Goal: Navigation & Orientation: Find specific page/section

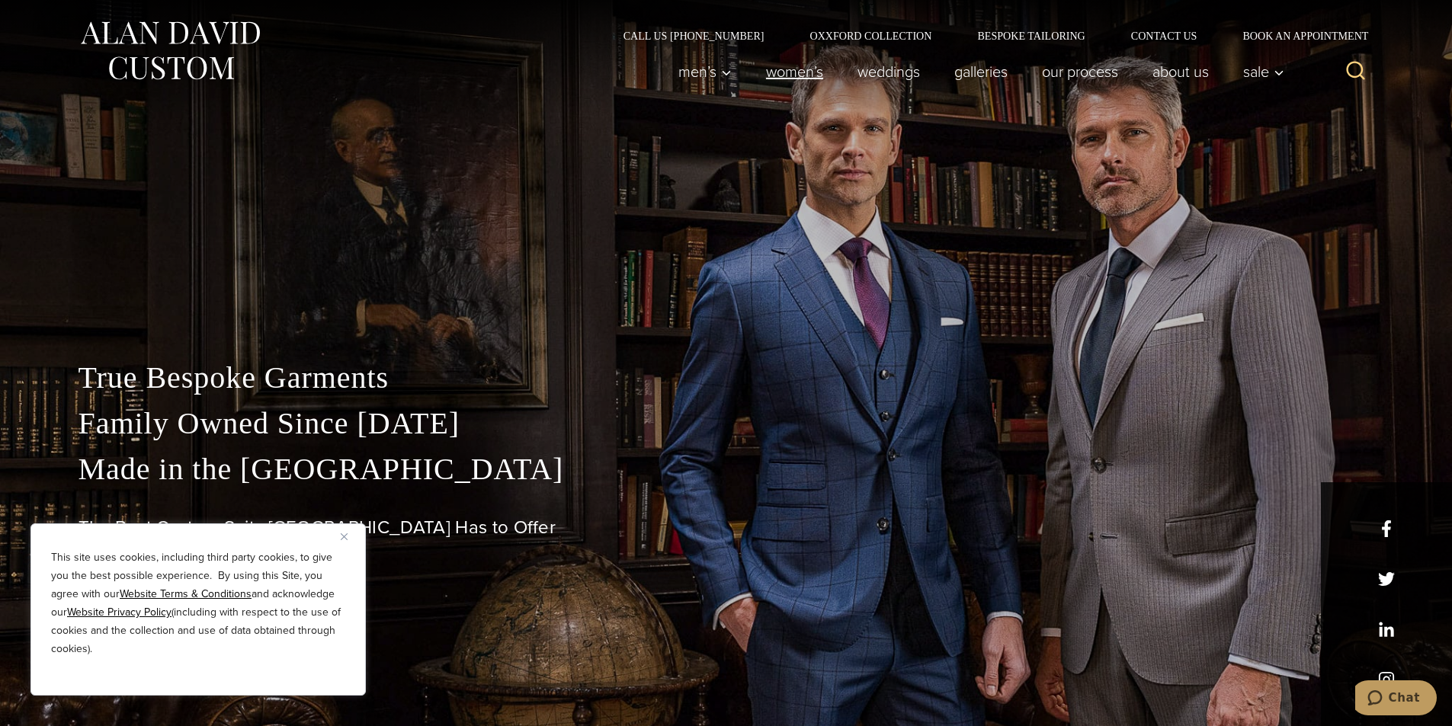
click at [782, 67] on link "Women’s" at bounding box center [793, 71] width 91 height 30
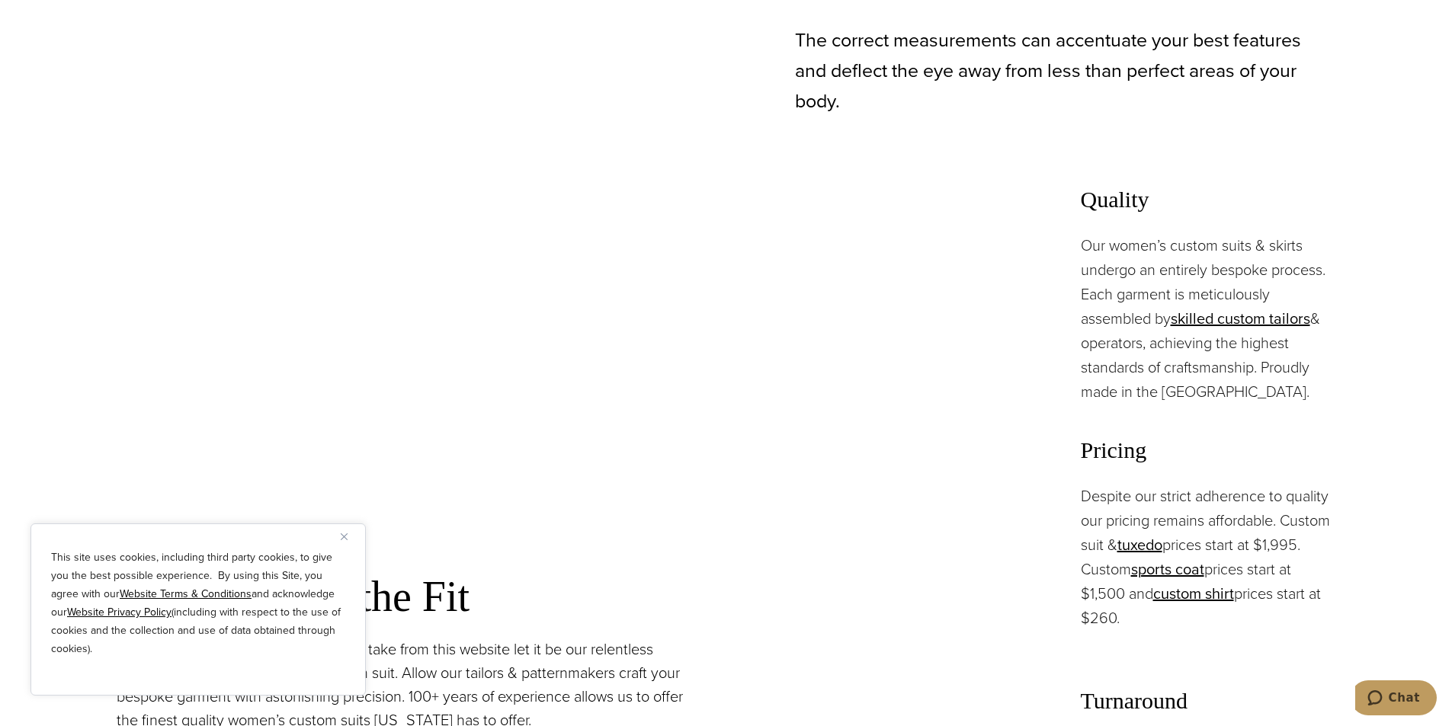
scroll to position [1143, 0]
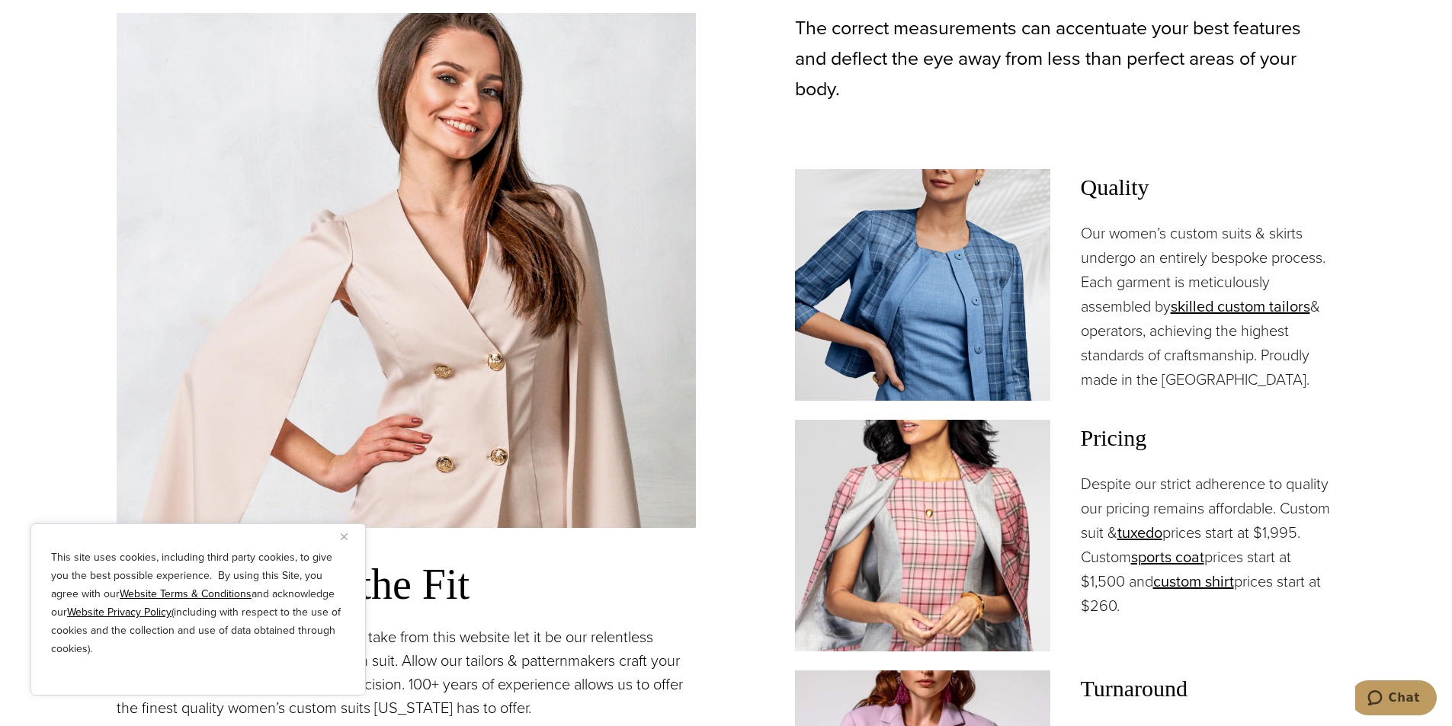
click at [343, 531] on button "Close" at bounding box center [350, 536] width 18 height 18
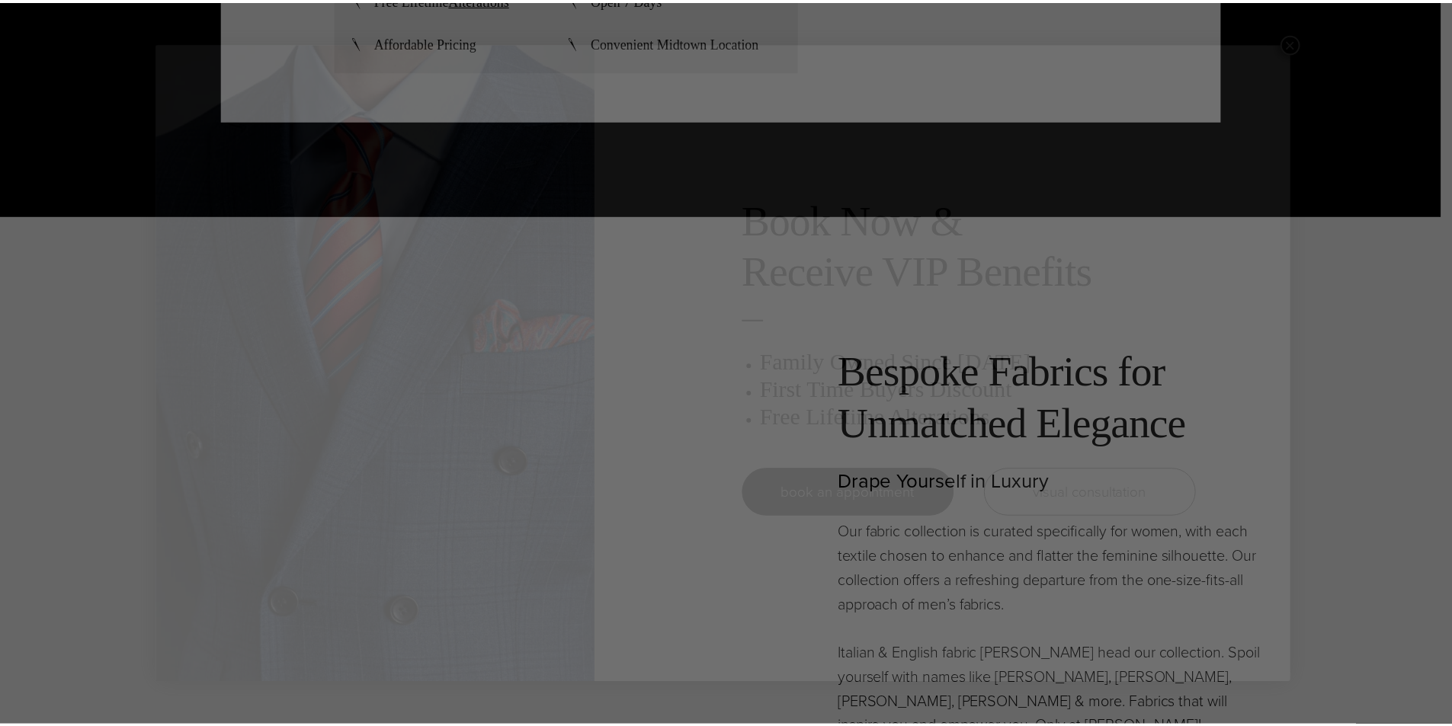
scroll to position [0, 0]
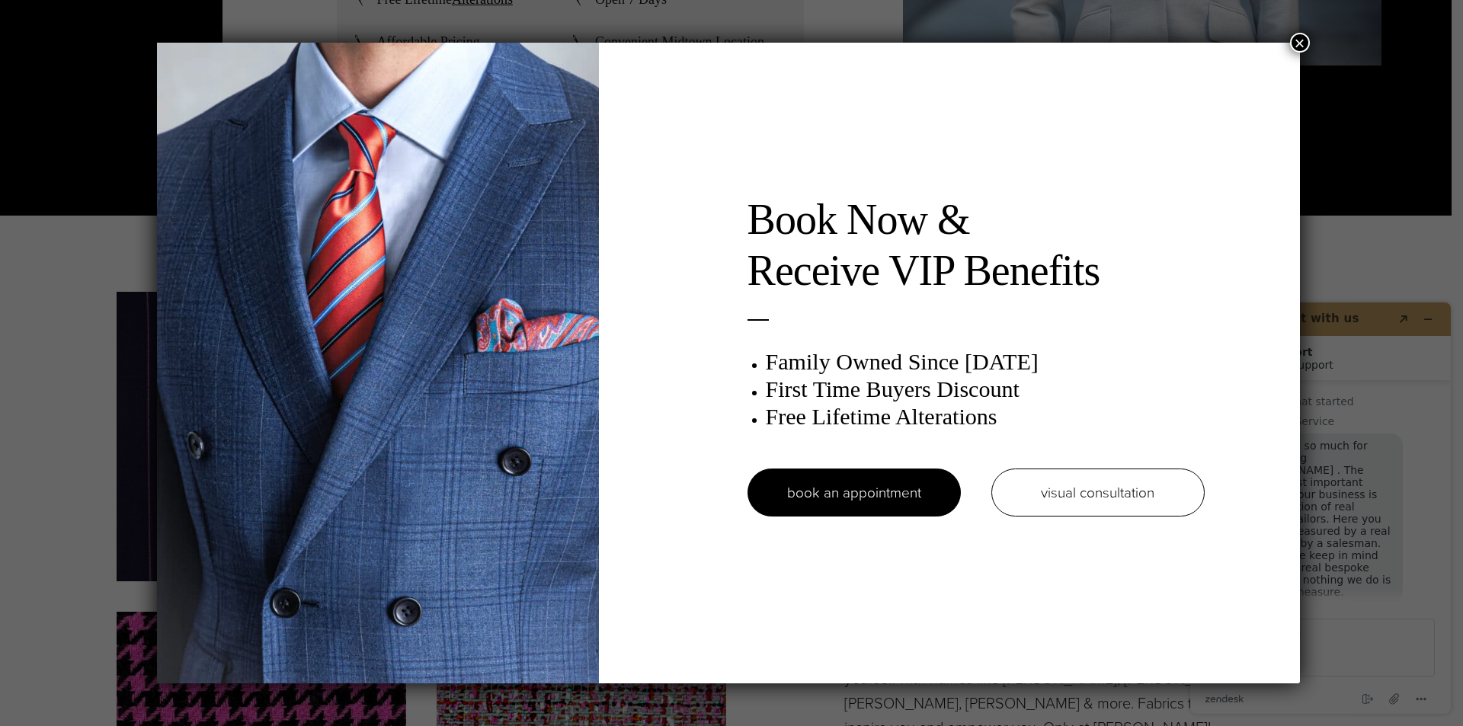
click at [1307, 35] on button "×" at bounding box center [1300, 43] width 20 height 20
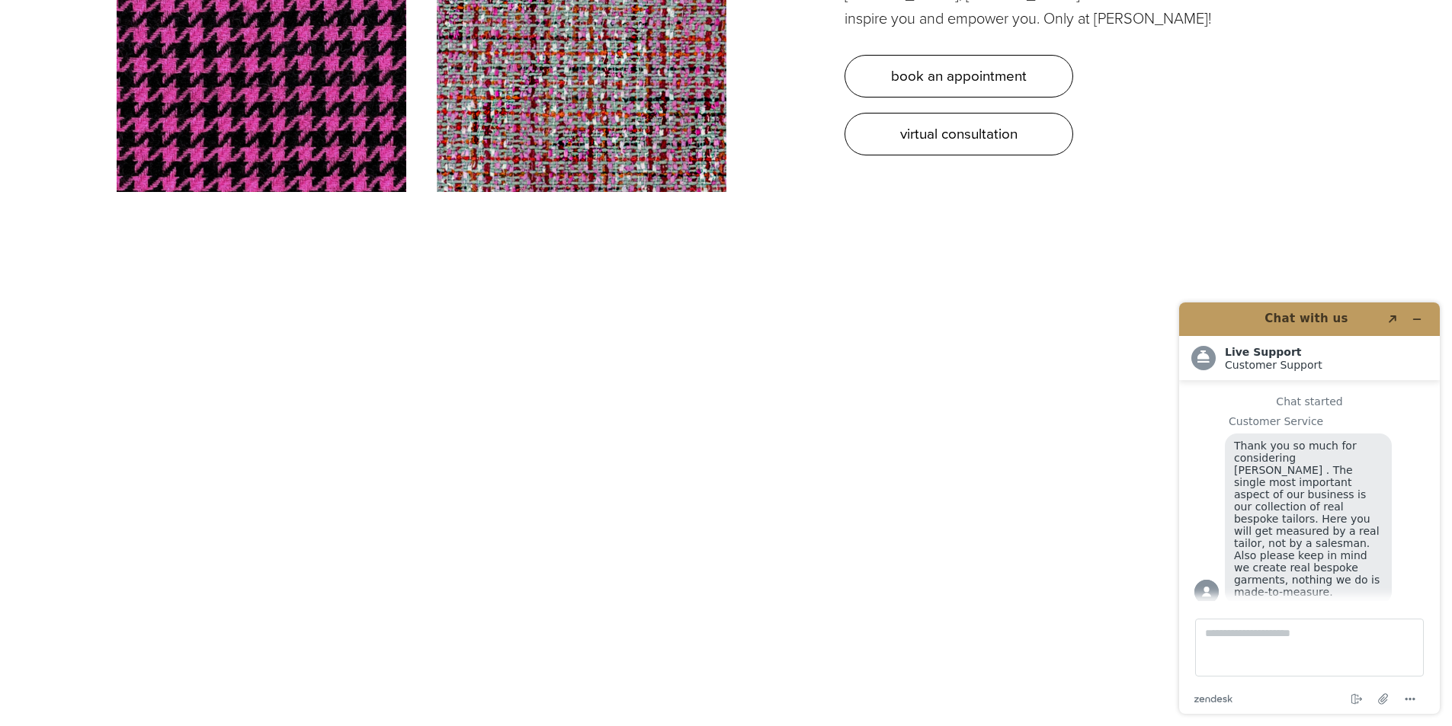
scroll to position [5411, 0]
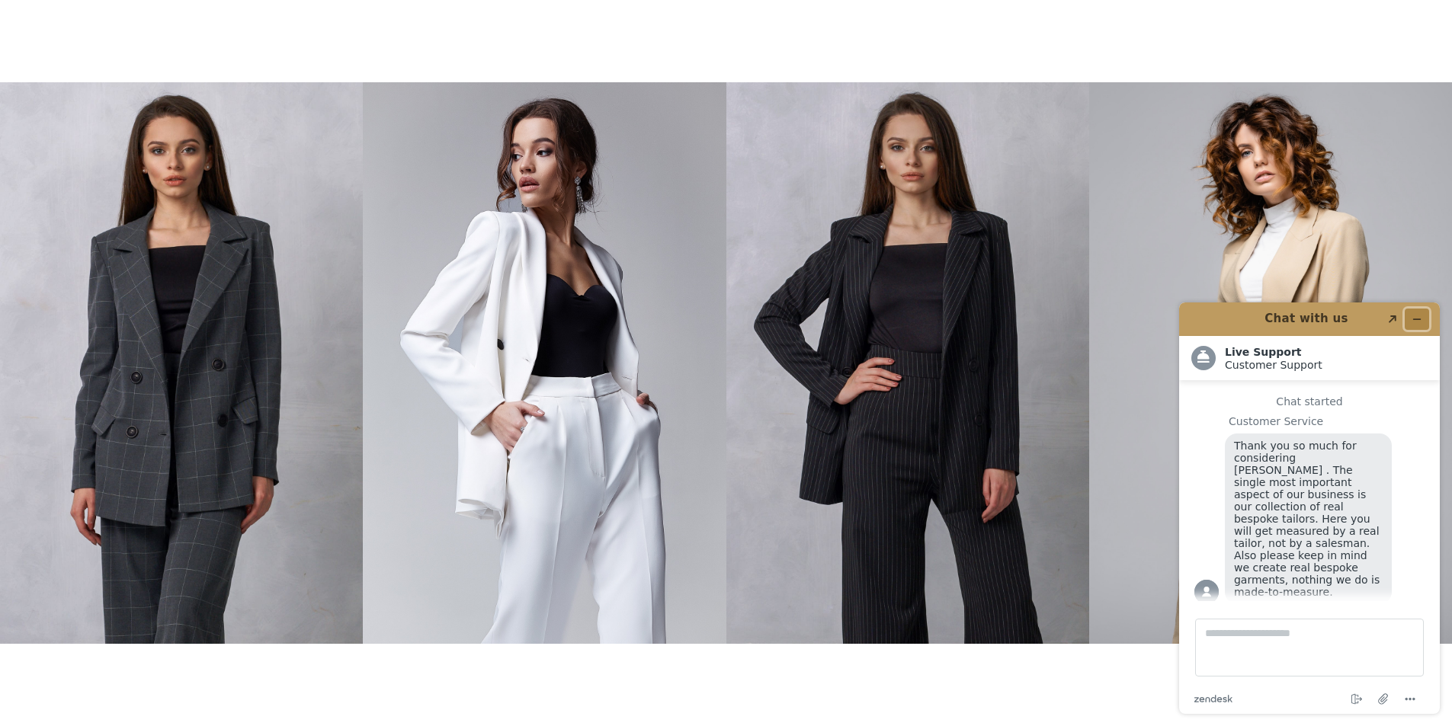
click at [1418, 312] on button "Minimize widget" at bounding box center [1417, 319] width 24 height 21
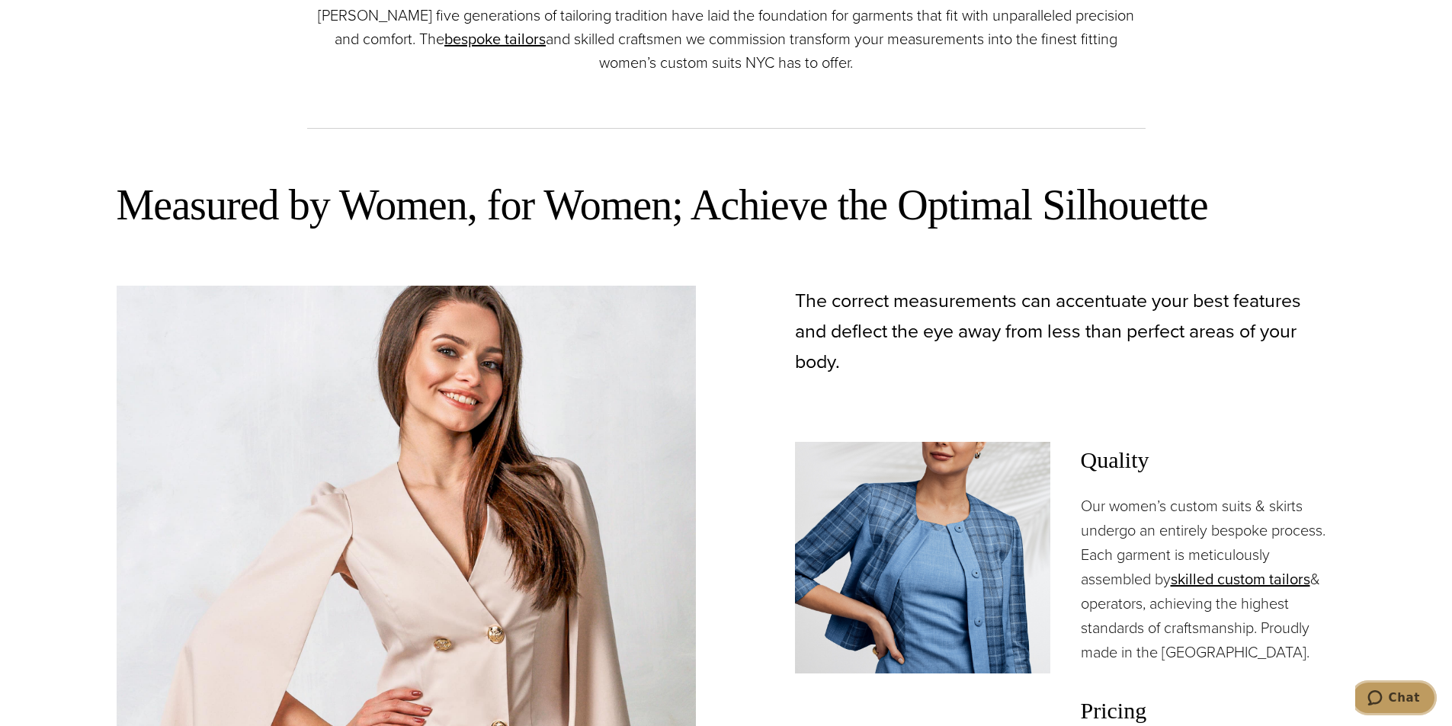
scroll to position [0, 0]
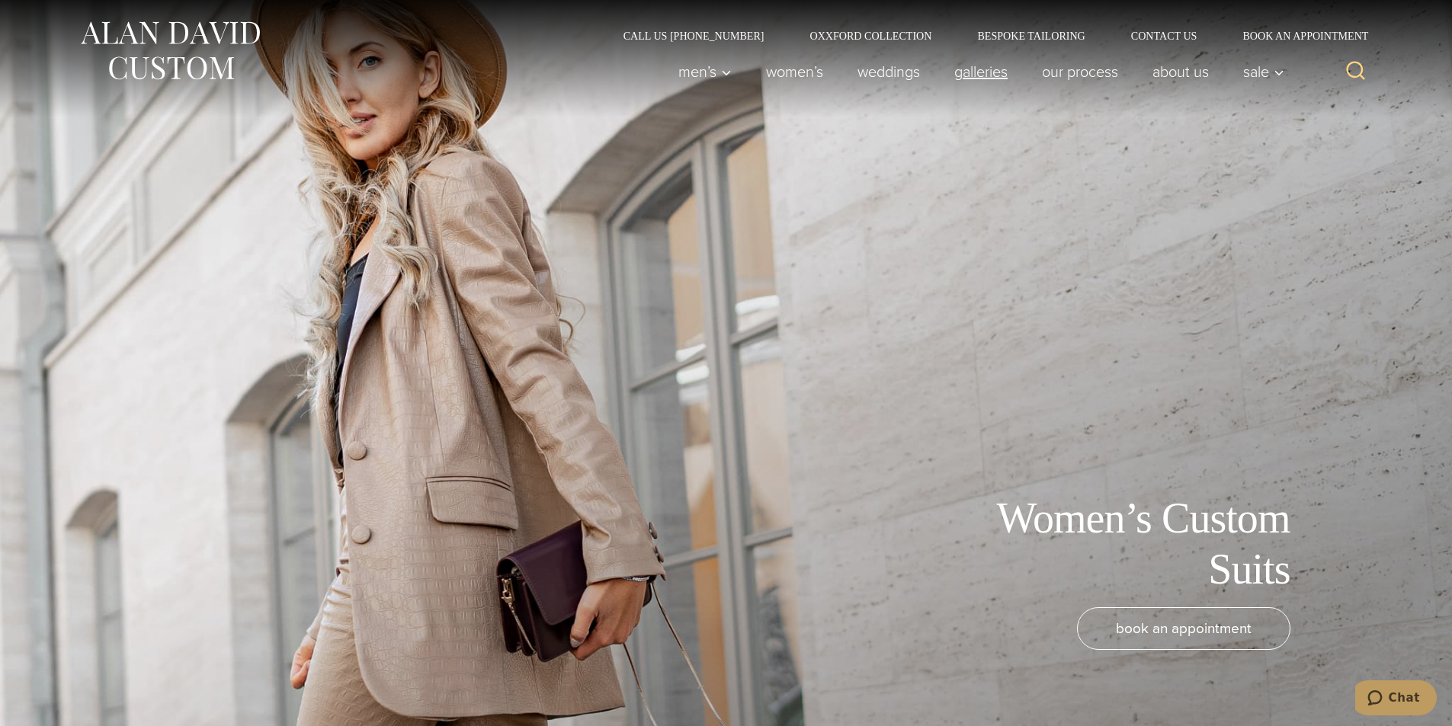
click at [982, 73] on link "Galleries" at bounding box center [981, 71] width 88 height 30
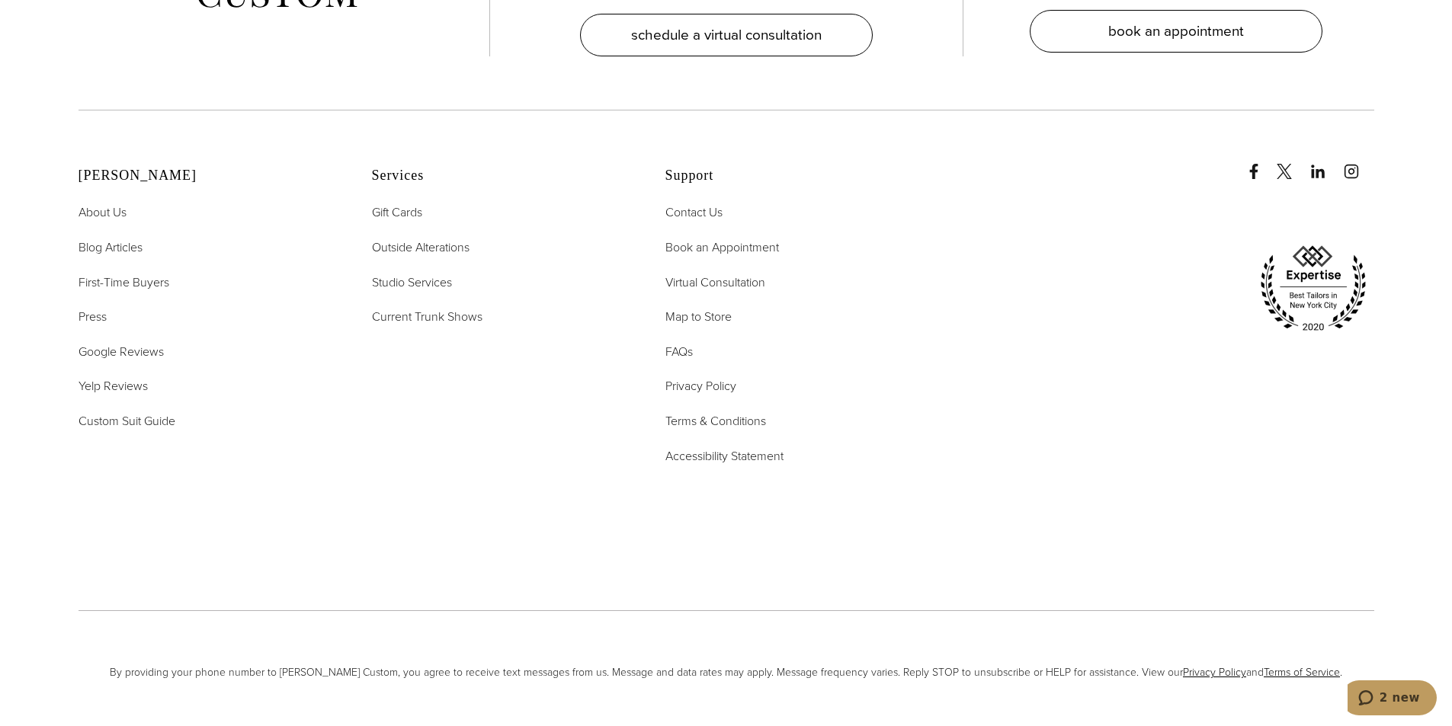
scroll to position [4725, 0]
